Goal: Transaction & Acquisition: Book appointment/travel/reservation

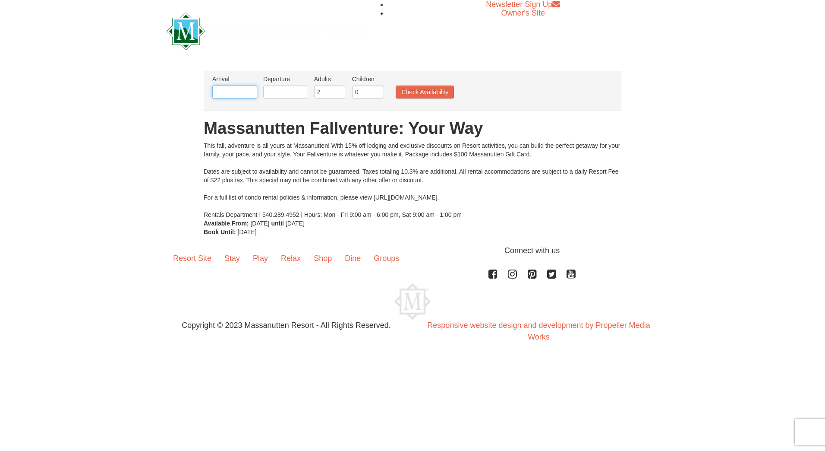
click at [250, 93] on input "text" at bounding box center [234, 91] width 45 height 13
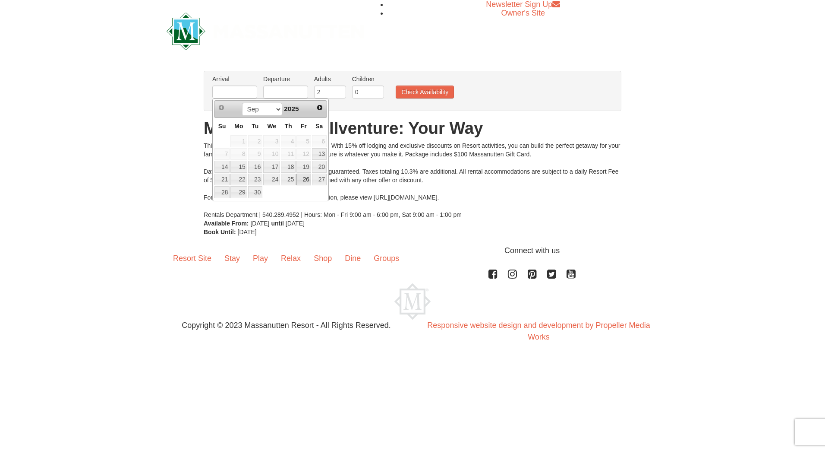
click at [301, 180] on link "26" at bounding box center [304, 180] width 15 height 12
type input "[DATE]"
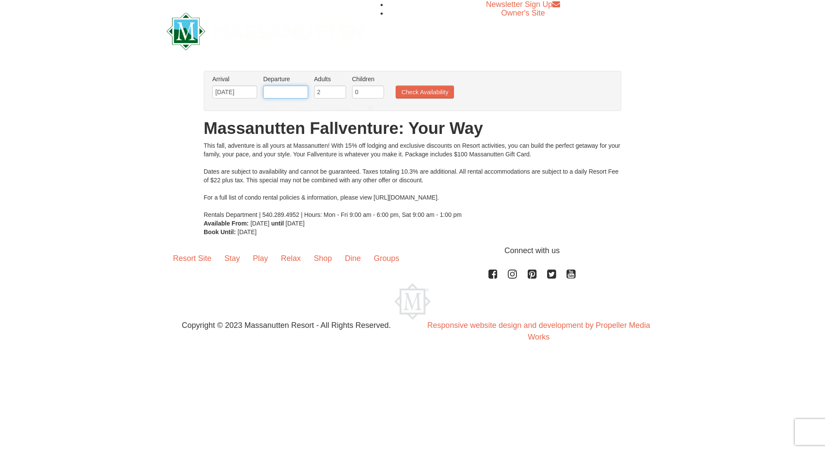
click at [294, 88] on input "text" at bounding box center [285, 91] width 45 height 13
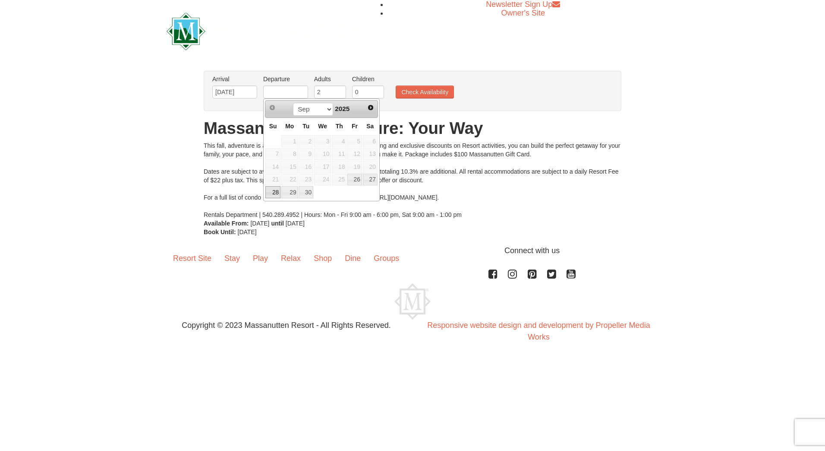
click at [277, 193] on link "28" at bounding box center [272, 192] width 15 height 12
type input "[DATE]"
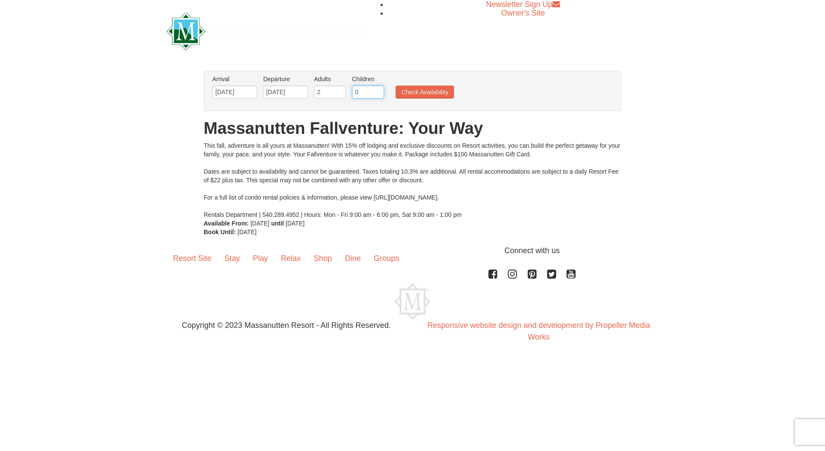
click at [360, 93] on input "0" at bounding box center [368, 91] width 32 height 13
click at [379, 90] on input "1" at bounding box center [368, 91] width 32 height 13
type input "2"
click at [379, 90] on input "2" at bounding box center [368, 91] width 32 height 13
click at [430, 92] on button "Check Availability" at bounding box center [425, 91] width 58 height 13
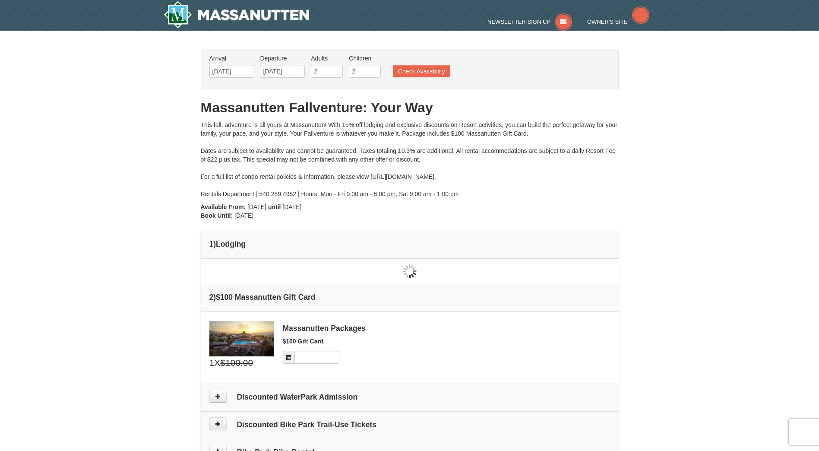
type input "[DATE]"
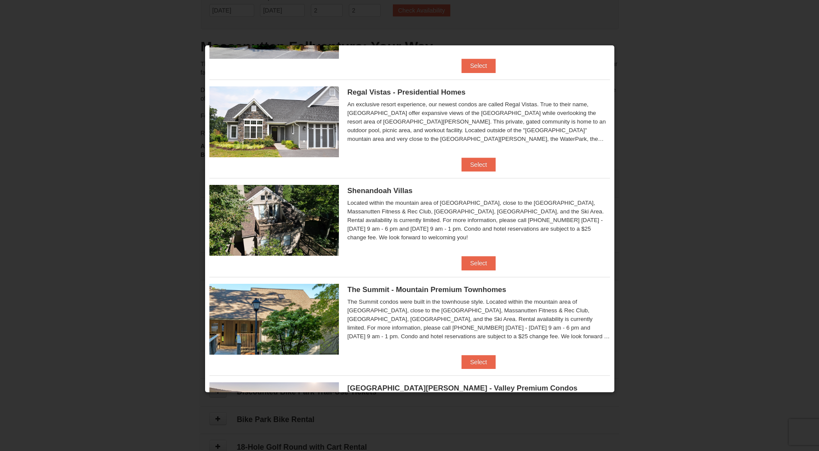
scroll to position [86, 0]
click at [475, 266] on button "Select" at bounding box center [478, 263] width 34 height 14
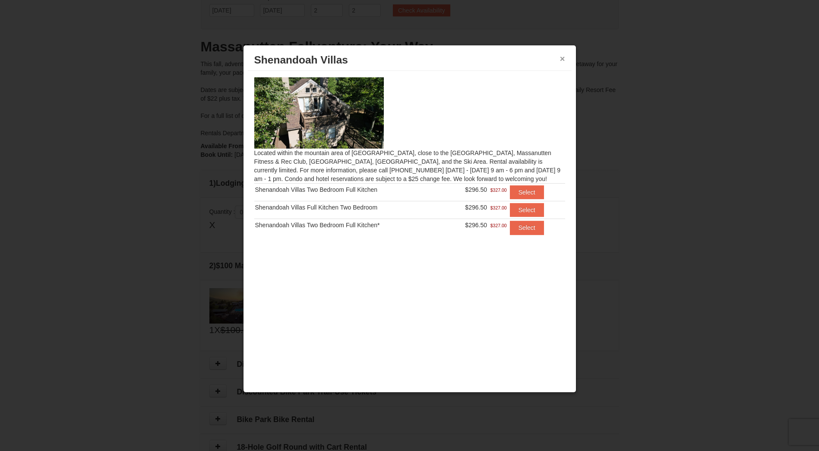
click at [563, 58] on button "×" at bounding box center [562, 58] width 5 height 9
